Goal: Task Accomplishment & Management: Manage account settings

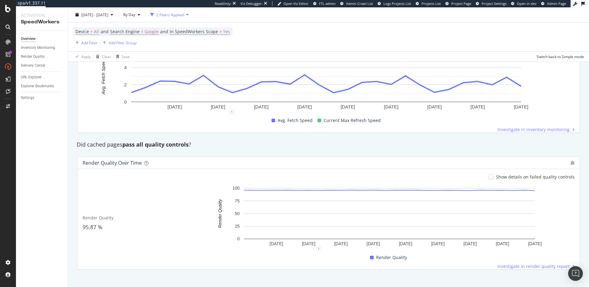
scroll to position [435, 0]
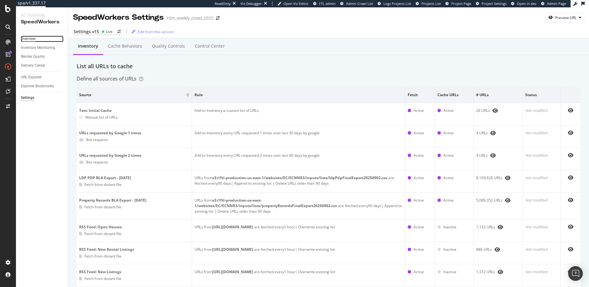
click at [32, 37] on div "Overview" at bounding box center [28, 39] width 15 height 6
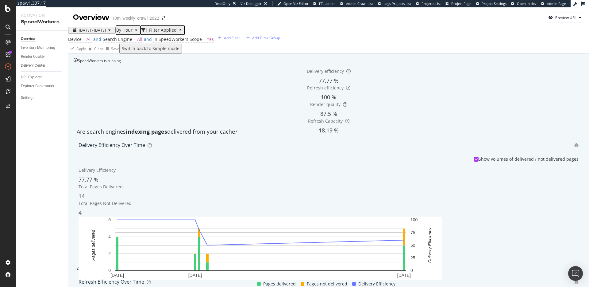
click at [330, 125] on div "Delivery efficiency 77.77 % Refresh efficiency 100 % Render quality 87.5 % Refr…" at bounding box center [329, 93] width 510 height 61
click at [121, 63] on div "SpeedWorkers is running" at bounding box center [97, 60] width 47 height 5
click at [136, 135] on strong "indexing pages" at bounding box center [146, 131] width 41 height 7
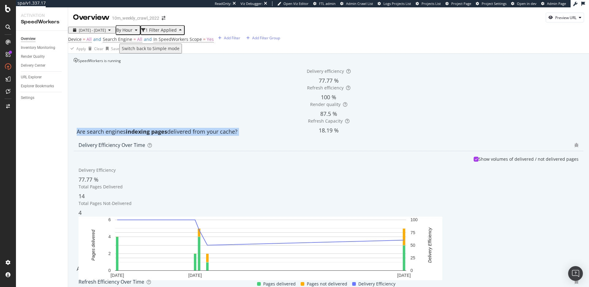
click at [136, 135] on strong "indexing pages" at bounding box center [146, 131] width 41 height 7
click at [173, 136] on div "Are search engines indexing pages delivered from your cache?" at bounding box center [329, 132] width 510 height 8
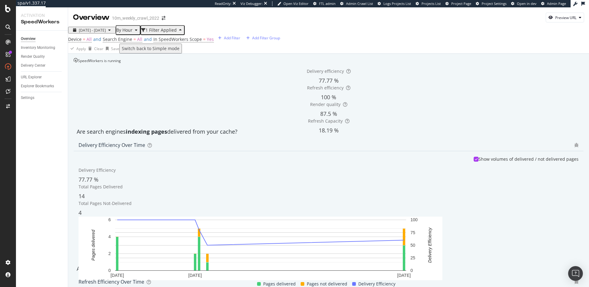
click at [276, 53] on div "Apply Clear Save Switch back to Simple mode" at bounding box center [328, 49] width 521 height 10
click at [121, 63] on div "SpeedWorkers is running" at bounding box center [97, 60] width 47 height 5
click at [37, 93] on div "Overview Inventory Monitoring Render Quality Delivery Center URL Explorer Explo…" at bounding box center [42, 159] width 52 height 256
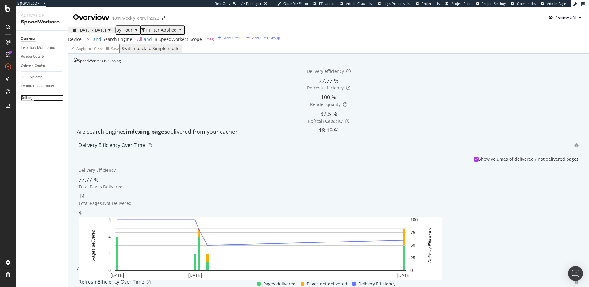
click at [30, 97] on div "Settings" at bounding box center [28, 98] width 14 height 6
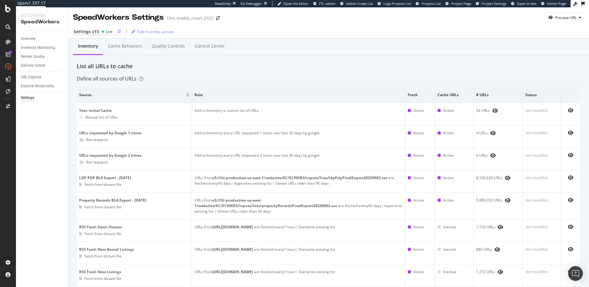
click at [104, 31] on icon at bounding box center [103, 31] width 3 height 3
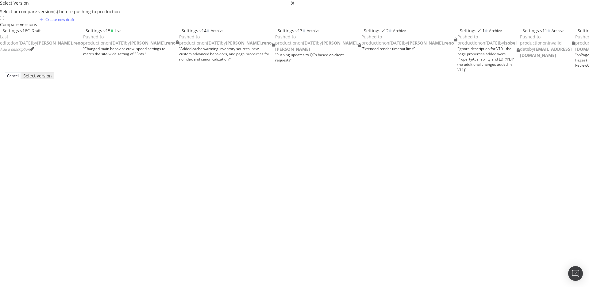
click at [83, 52] on div "Settings v16 Draft Last edited on 2025 Sep 8th by dan.reno Add a description" at bounding box center [41, 40] width 83 height 25
click at [48, 78] on div "Select version" at bounding box center [36, 75] width 24 height 5
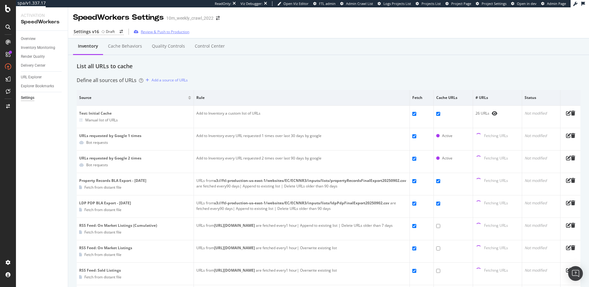
click at [174, 32] on div "Review & Push to Production" at bounding box center [165, 31] width 48 height 5
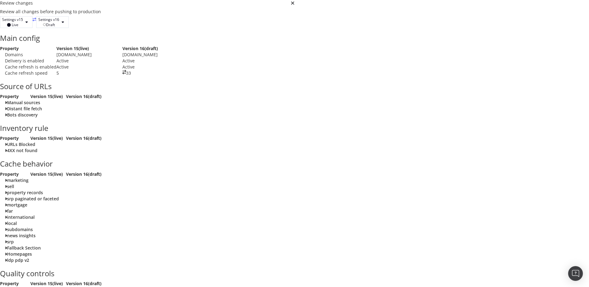
scroll to position [1107, 0]
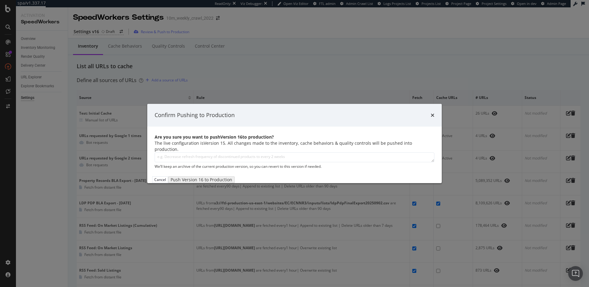
click at [303, 155] on textarea "modal" at bounding box center [295, 157] width 280 height 10
type textarea "Changed default crawl speed to 33"
click at [222, 182] on div "Push Version 16 to Production" at bounding box center [197, 179] width 51 height 5
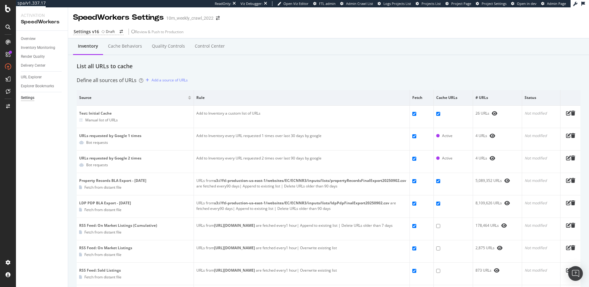
click at [252, 68] on div "List all URLs to cache" at bounding box center [329, 66] width 504 height 8
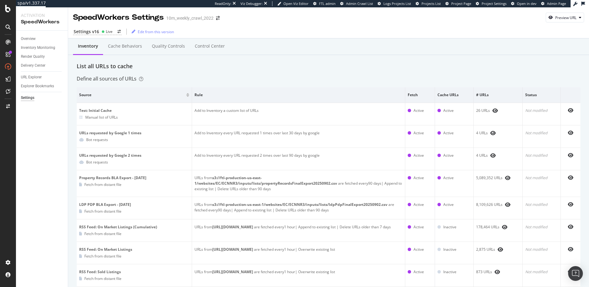
click at [253, 68] on div "List all URLs to cache" at bounding box center [329, 66] width 504 height 8
click at [260, 70] on div "List all URLs to cache" at bounding box center [329, 66] width 504 height 8
click at [136, 50] on div "Cache behaviors" at bounding box center [125, 46] width 44 height 17
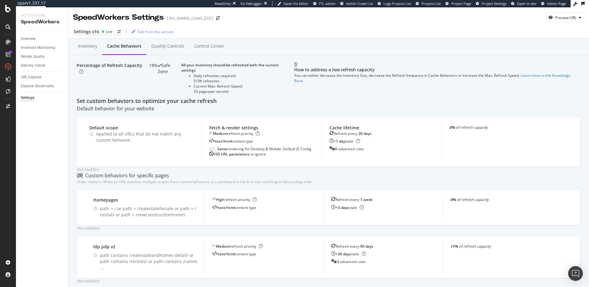
click at [193, 97] on div "Percentage of Refresh Capacity 18% Safe Zone All your inventory should be refre…" at bounding box center [329, 79] width 504 height 35
click at [90, 48] on div "Inventory" at bounding box center [87, 46] width 19 height 6
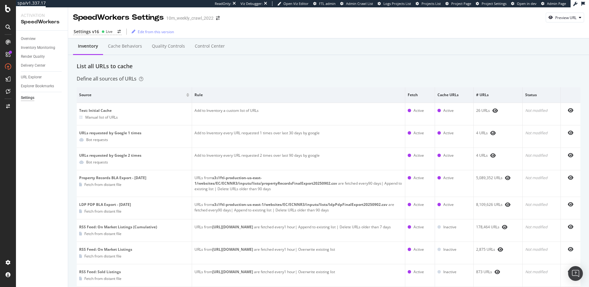
click at [173, 64] on div "List all URLs to cache" at bounding box center [329, 66] width 504 height 8
click at [30, 37] on div "Overview" at bounding box center [28, 39] width 15 height 6
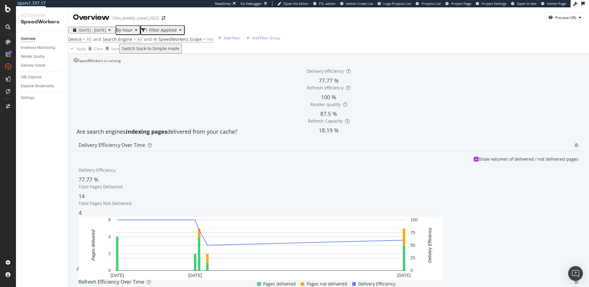
click at [234, 136] on div "Are search engines indexing pages delivered from your cache?" at bounding box center [329, 132] width 510 height 8
click at [319, 84] on span "77.77 %" at bounding box center [329, 80] width 20 height 7
click at [165, 85] on div "Delivery efficiency 77.77 %" at bounding box center [329, 76] width 500 height 17
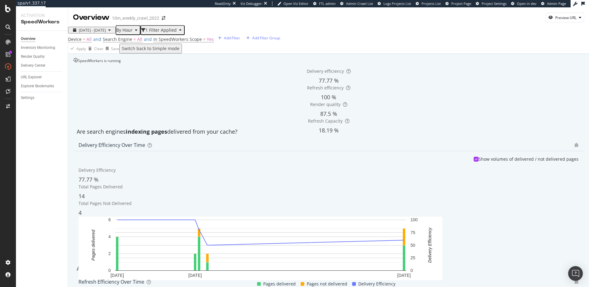
click at [164, 97] on div "Delivery efficiency 77.77 % Refresh efficiency 100 % Render quality 87.5 % Refr…" at bounding box center [329, 101] width 510 height 76
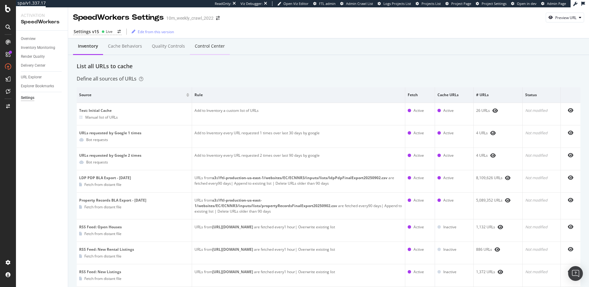
click at [207, 50] on div "Control Center" at bounding box center [210, 46] width 40 height 17
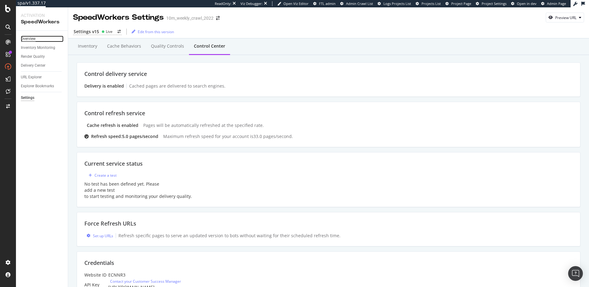
click at [29, 38] on div "Overview" at bounding box center [28, 39] width 15 height 6
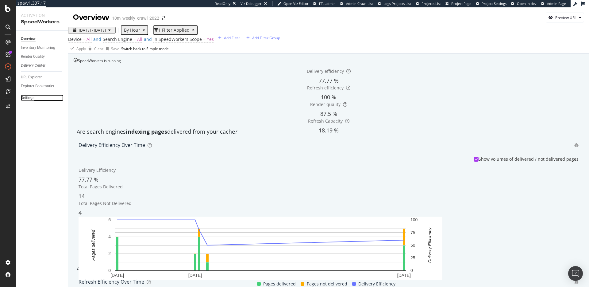
click at [28, 99] on div "Settings" at bounding box center [28, 98] width 14 height 6
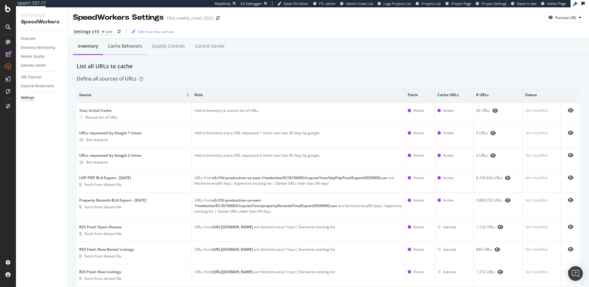
click at [116, 48] on div "Cache behaviors" at bounding box center [125, 46] width 34 height 6
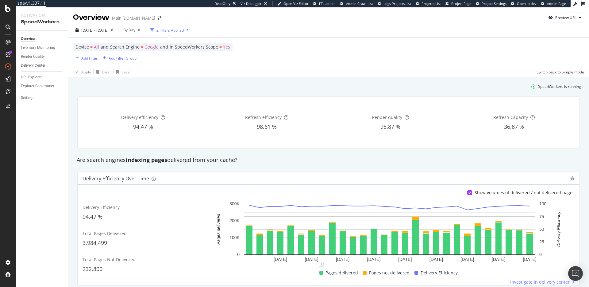
scroll to position [435, 0]
